Goal: Information Seeking & Learning: Learn about a topic

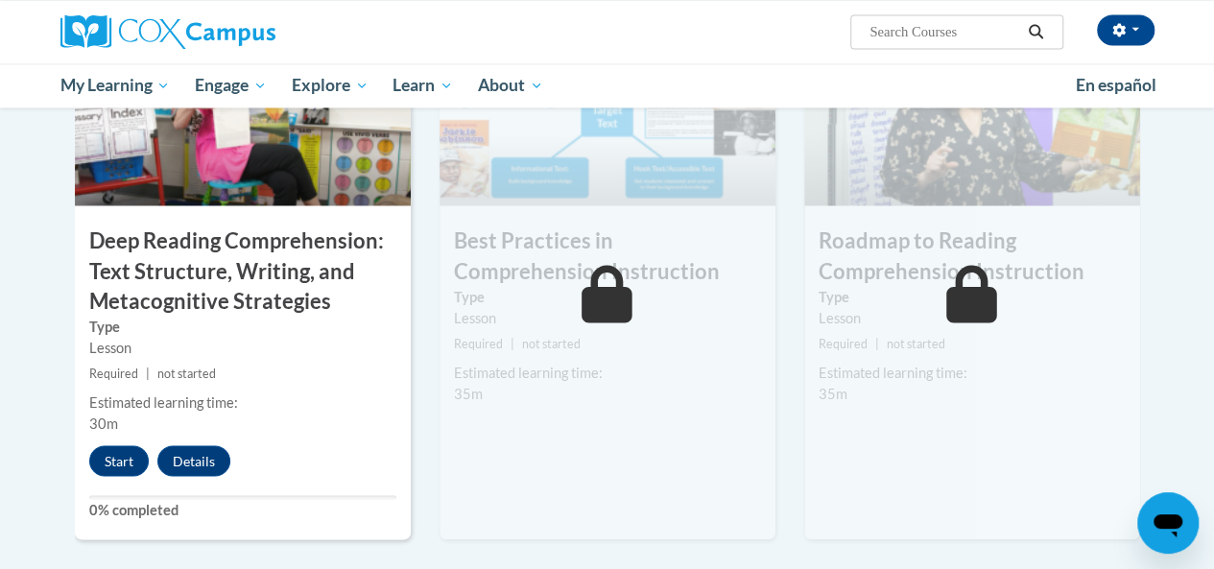
scroll to position [1555, 0]
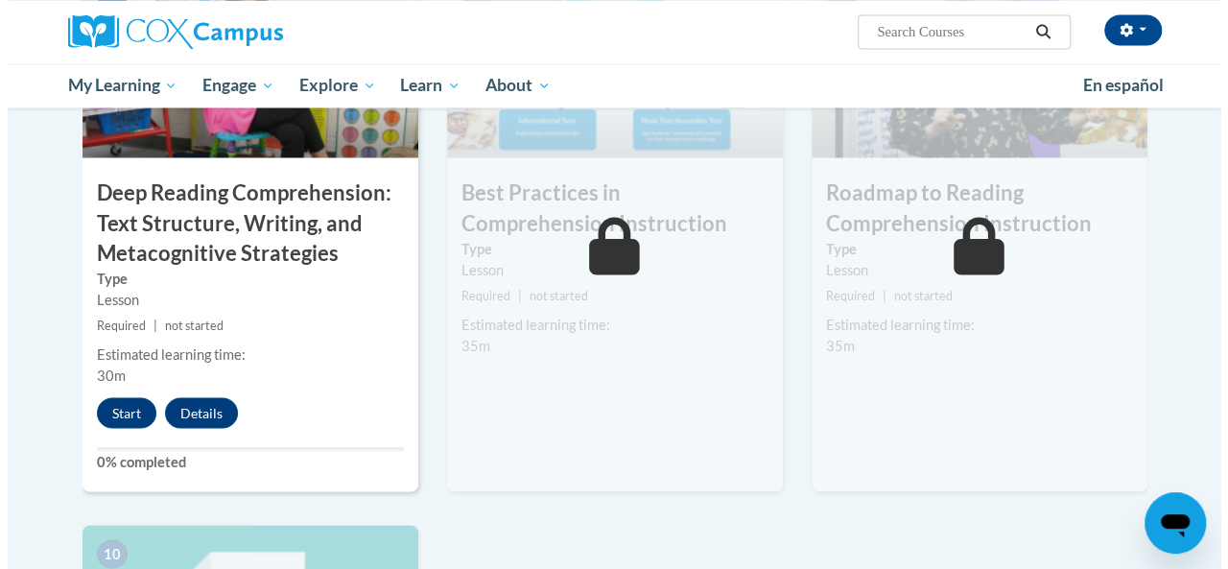
scroll to position [1601, 0]
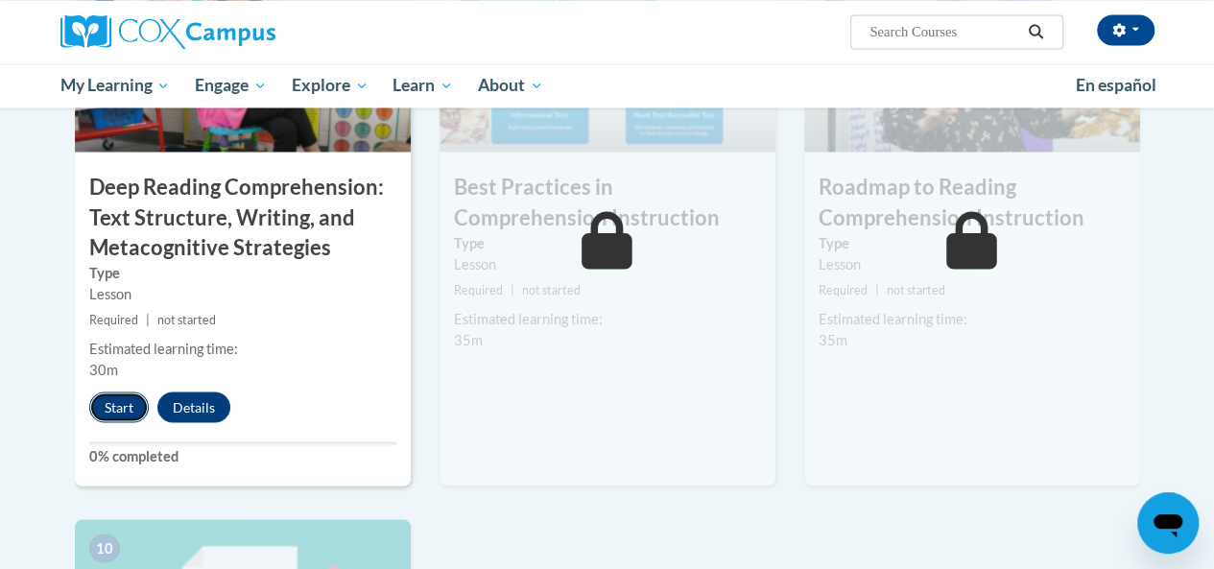
click at [129, 407] on button "Start" at bounding box center [118, 407] width 59 height 31
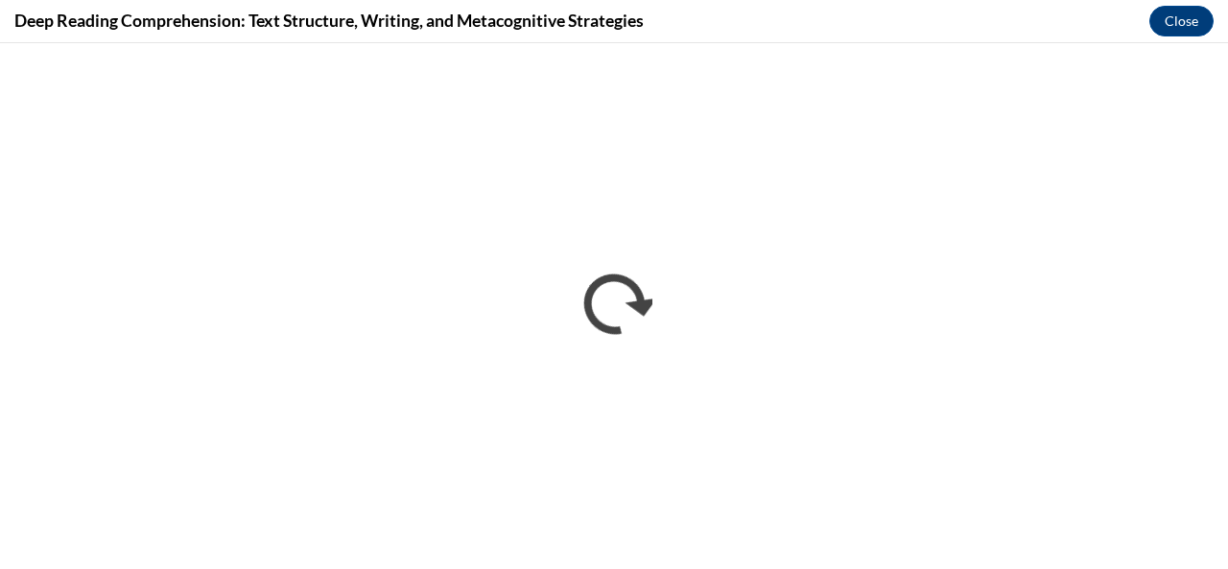
scroll to position [0, 0]
